Goal: Task Accomplishment & Management: Complete application form

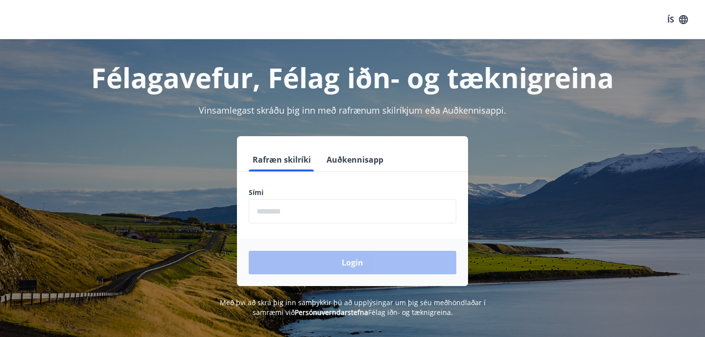
click at [281, 232] on form "Rafræn skilríki Auðkennisapp Sími ​ Login" at bounding box center [352, 217] width 231 height 138
click at [275, 211] on input "phone" at bounding box center [353, 211] width 208 height 24
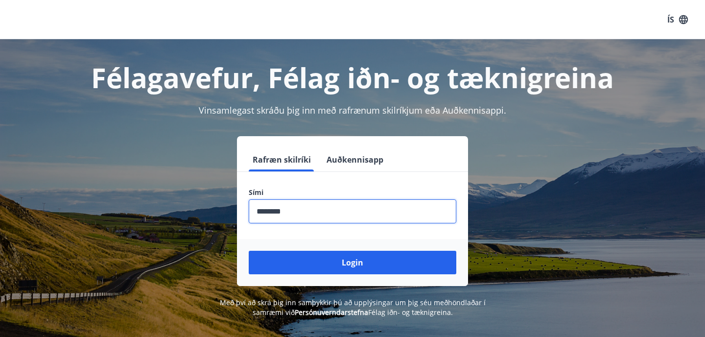
type input "********"
click at [249, 251] on button "Login" at bounding box center [353, 262] width 208 height 23
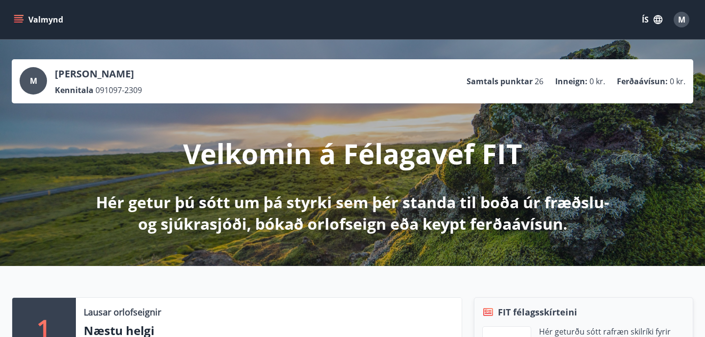
click at [29, 19] on button "Valmynd" at bounding box center [39, 20] width 55 height 18
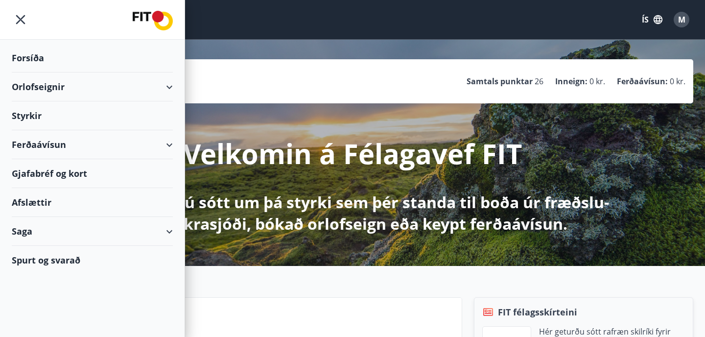
click at [27, 119] on div "Styrkir" at bounding box center [92, 115] width 161 height 29
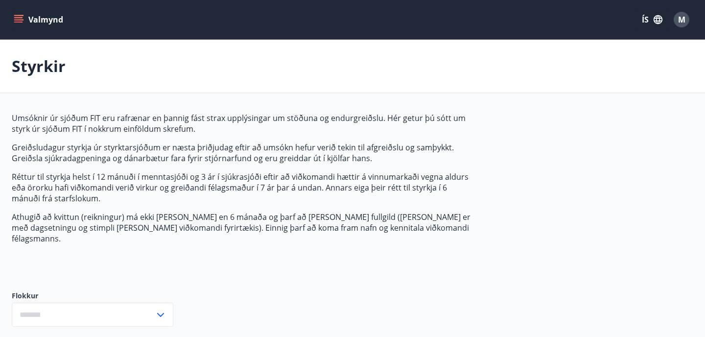
type input "***"
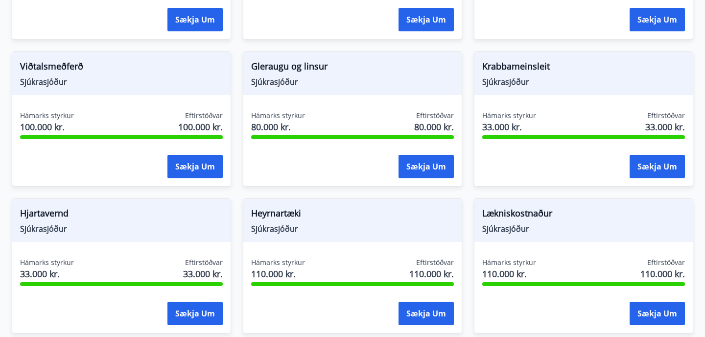
scroll to position [439, 0]
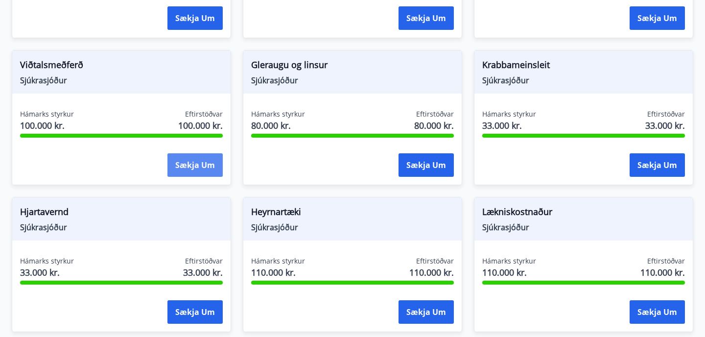
click at [185, 153] on button "Sækja um" at bounding box center [194, 164] width 55 height 23
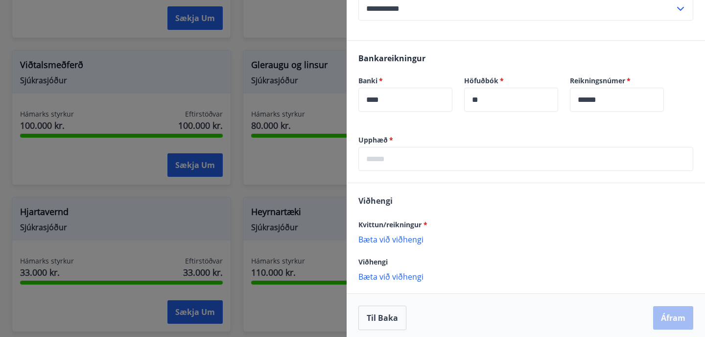
scroll to position [351, 0]
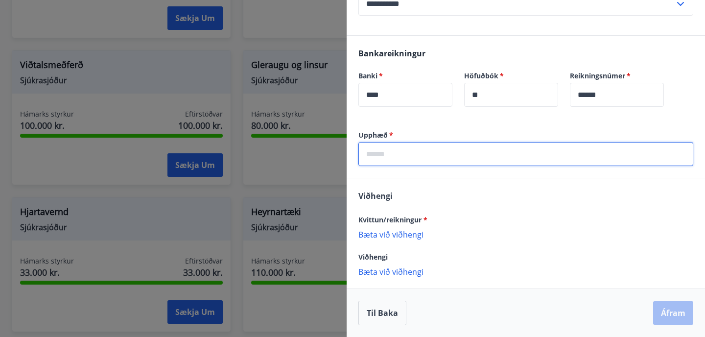
click at [386, 163] on input "text" at bounding box center [525, 154] width 335 height 24
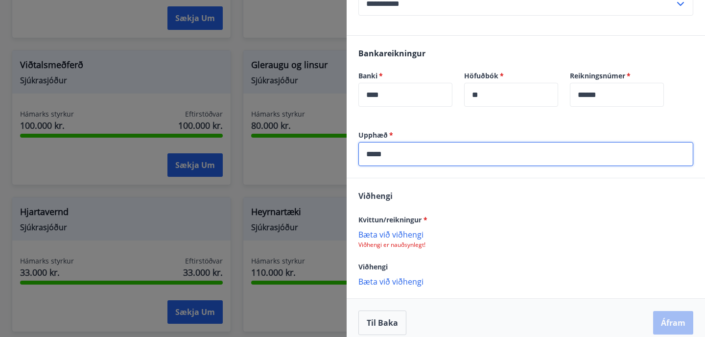
type input "*****"
click at [402, 232] on p "Bæta við viðhengi" at bounding box center [525, 234] width 335 height 10
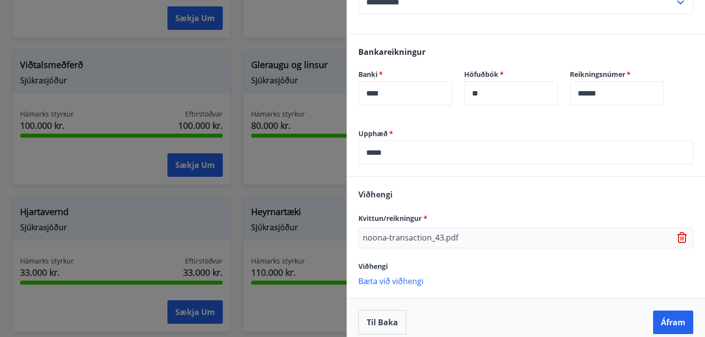
scroll to position [362, 0]
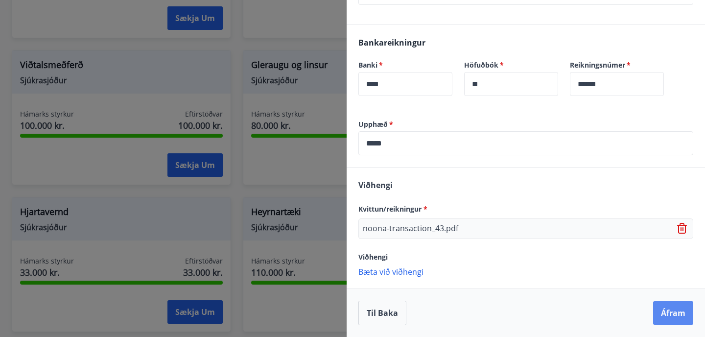
click at [672, 307] on button "Áfram" at bounding box center [673, 312] width 40 height 23
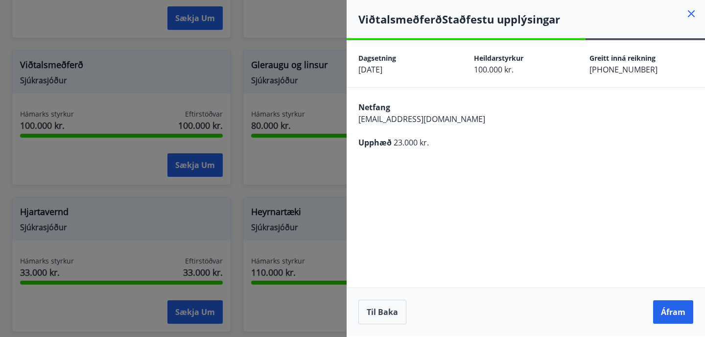
scroll to position [0, 0]
click at [672, 307] on button "Áfram" at bounding box center [673, 311] width 40 height 23
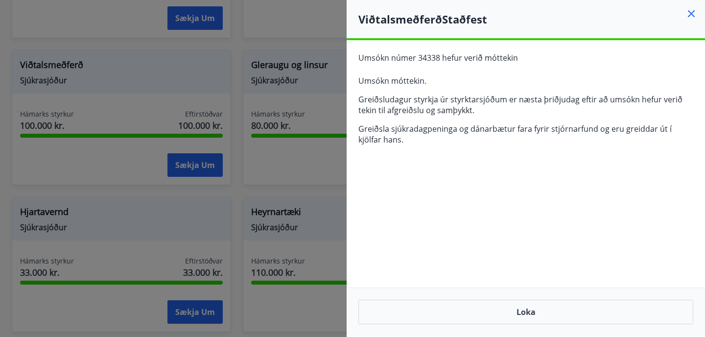
click at [528, 324] on div "Loka" at bounding box center [526, 311] width 358 height 48
click at [526, 314] on button "Loka" at bounding box center [525, 312] width 335 height 24
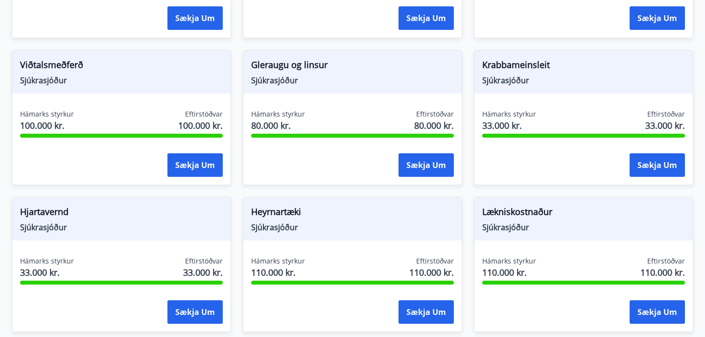
click at [183, 142] on div "Hámarks styrkur 100.000 kr. Eftirstöðvar 100.000 kr. Sækja um" at bounding box center [121, 144] width 218 height 71
click at [183, 154] on button "Sækja um" at bounding box center [194, 164] width 55 height 23
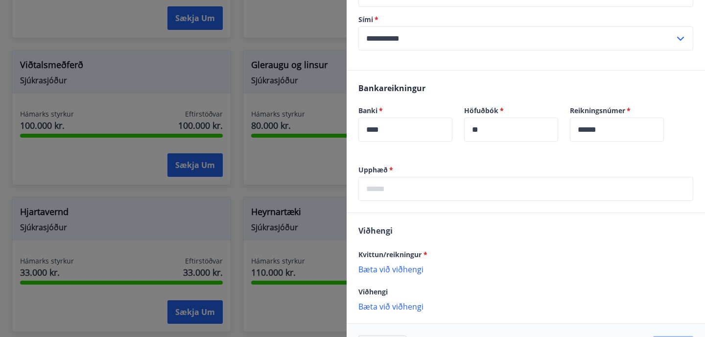
scroll to position [317, 0]
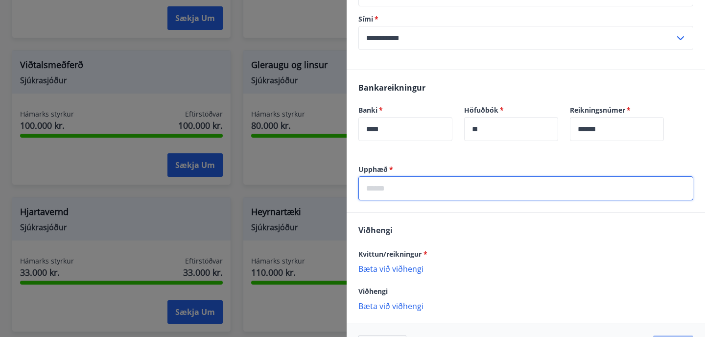
click at [406, 185] on input "text" at bounding box center [525, 188] width 335 height 24
type input "*****"
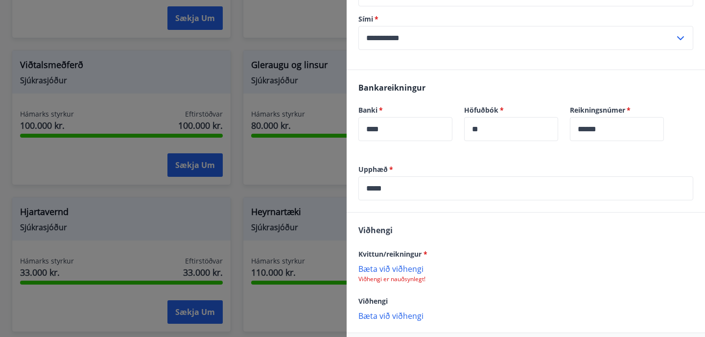
click at [397, 270] on p "Bæta við viðhengi" at bounding box center [525, 268] width 335 height 10
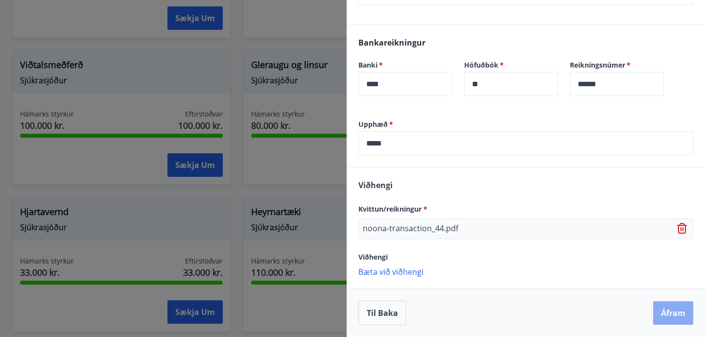
click at [671, 306] on button "Áfram" at bounding box center [673, 312] width 40 height 23
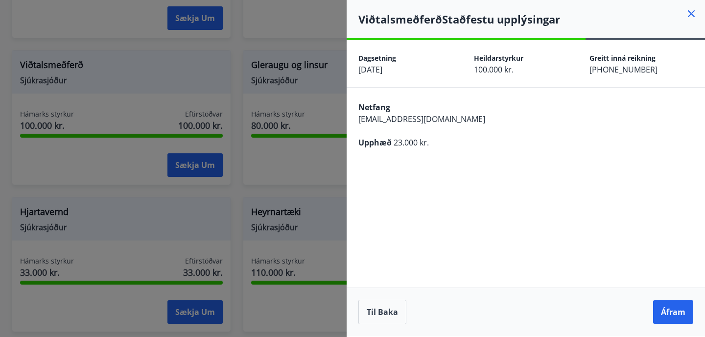
click at [671, 306] on button "Áfram" at bounding box center [673, 311] width 40 height 23
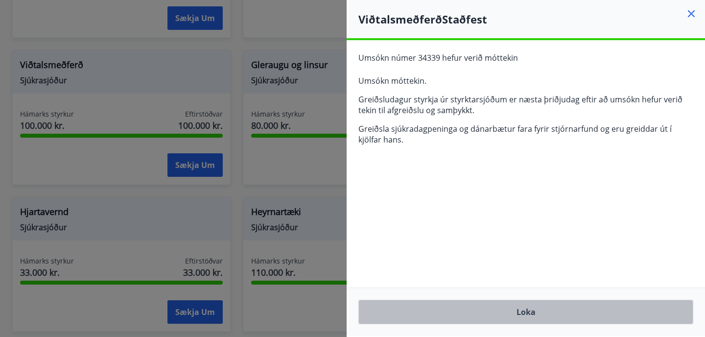
click at [521, 311] on button "Loka" at bounding box center [525, 312] width 335 height 24
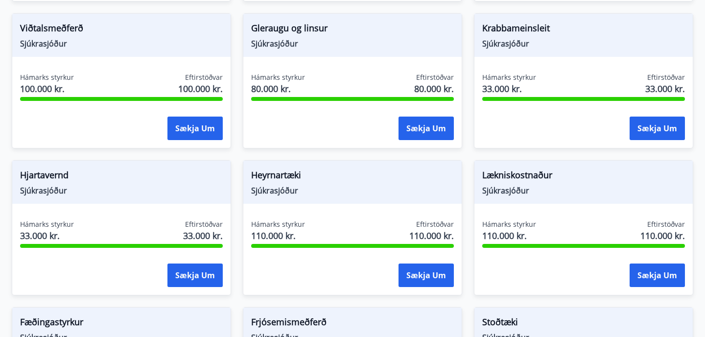
scroll to position [484, 0]
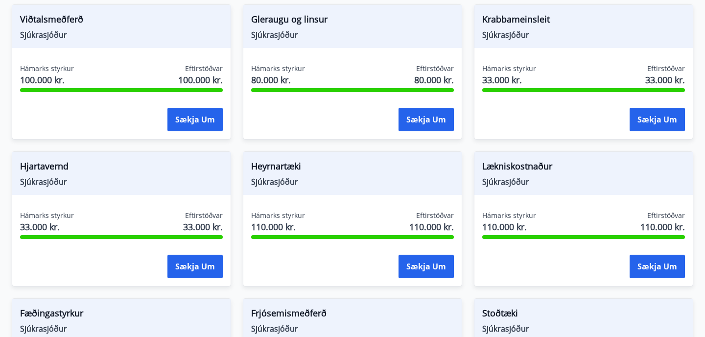
click at [65, 152] on div "Hjartavernd Sjúkrasjóður" at bounding box center [121, 173] width 218 height 43
click at [56, 160] on span "Hjartavernd" at bounding box center [121, 168] width 203 height 17
click at [191, 255] on button "Sækja um" at bounding box center [194, 266] width 55 height 23
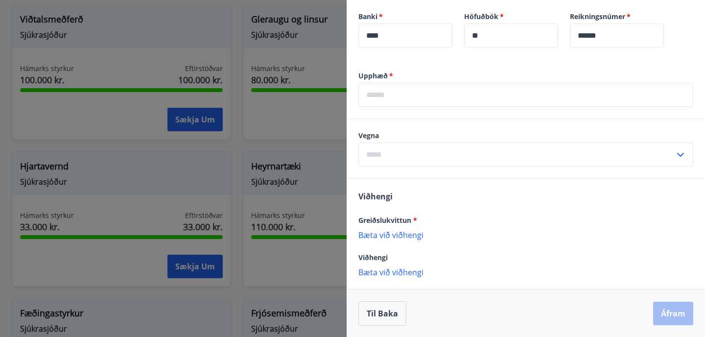
scroll to position [305, 0]
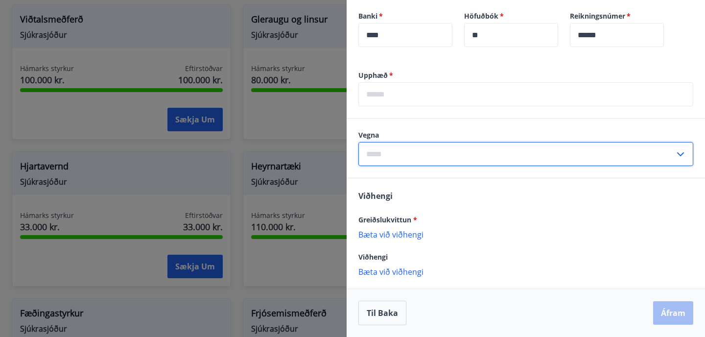
click at [602, 150] on input "text" at bounding box center [516, 154] width 316 height 24
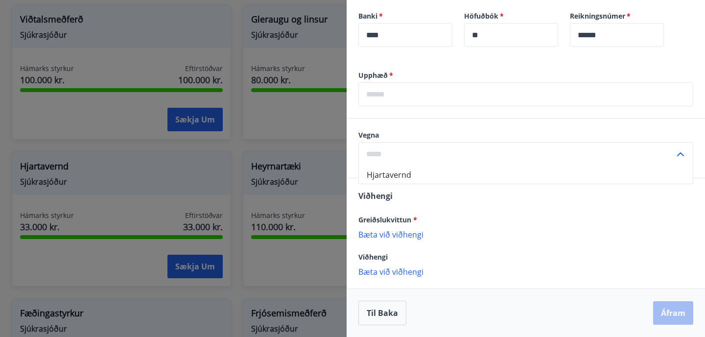
click at [602, 150] on input "text" at bounding box center [516, 154] width 316 height 24
click at [393, 314] on button "Til baka" at bounding box center [382, 313] width 48 height 24
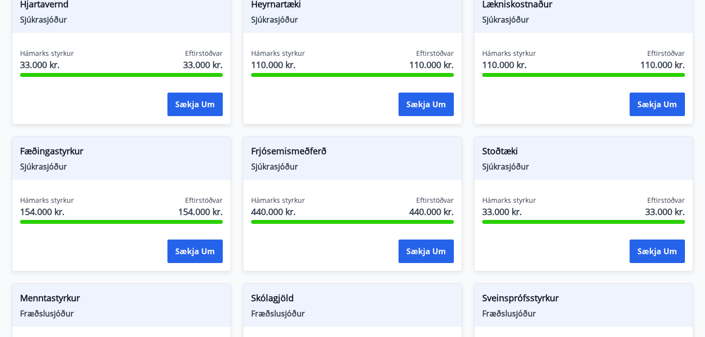
scroll to position [648, 0]
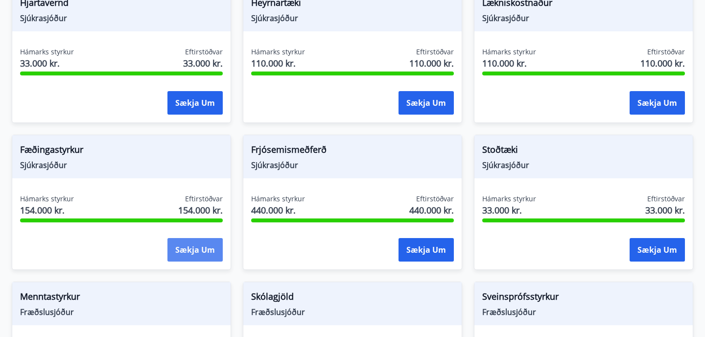
click at [203, 243] on button "Sækja um" at bounding box center [194, 249] width 55 height 23
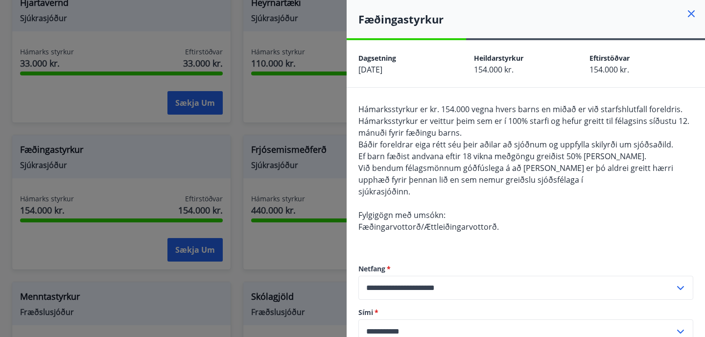
click at [242, 266] on div at bounding box center [352, 168] width 705 height 337
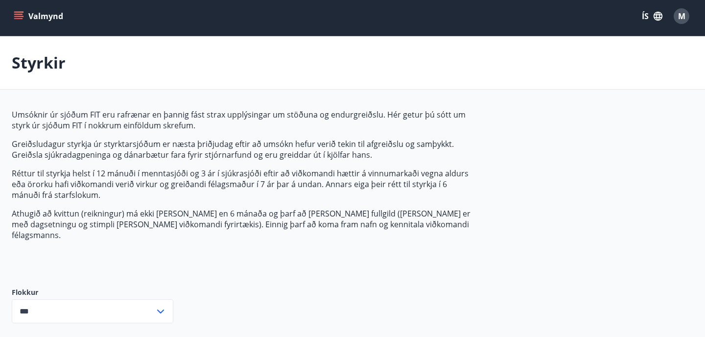
scroll to position [0, 0]
